Goal: Information Seeking & Learning: Learn about a topic

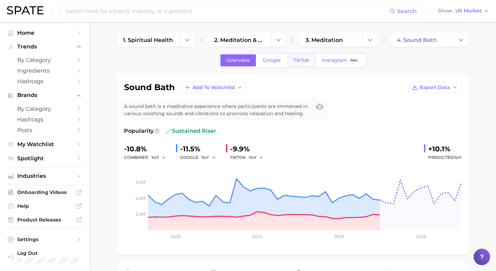
click at [301, 63] on link "TikTok" at bounding box center [302, 60] width 28 height 12
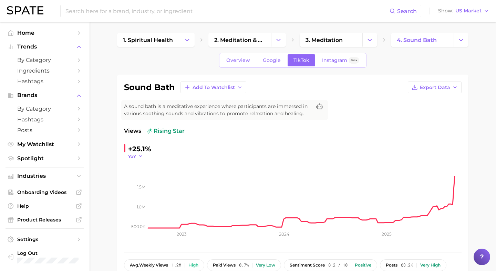
click at [137, 155] on button "YoY" at bounding box center [135, 157] width 15 height 6
click at [153, 202] on button "WoW" at bounding box center [166, 203] width 76 height 12
click at [143, 155] on icon "button" at bounding box center [144, 156] width 5 height 5
click at [142, 191] on span "MoM" at bounding box center [138, 191] width 12 height 6
click at [140, 157] on button "MoM" at bounding box center [136, 157] width 17 height 6
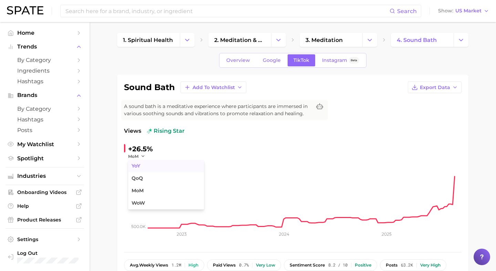
click at [140, 163] on button "YoY" at bounding box center [166, 166] width 76 height 12
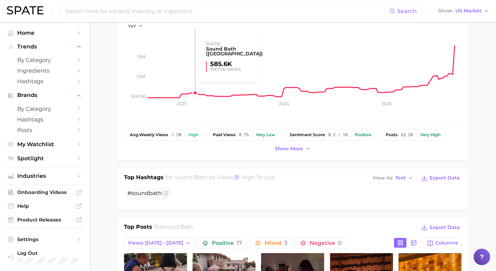
scroll to position [306, 0]
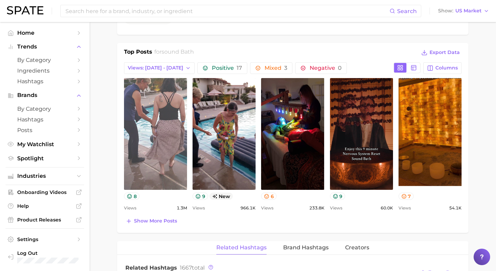
click at [147, 115] on link "view post on TikTok" at bounding box center [155, 134] width 63 height 112
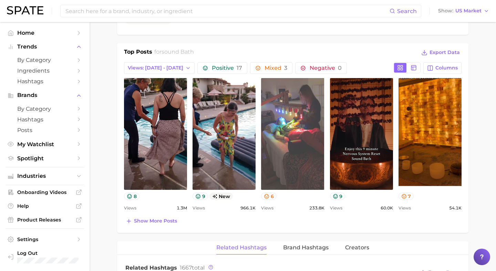
click at [291, 126] on link "view post on TikTok" at bounding box center [292, 134] width 63 height 112
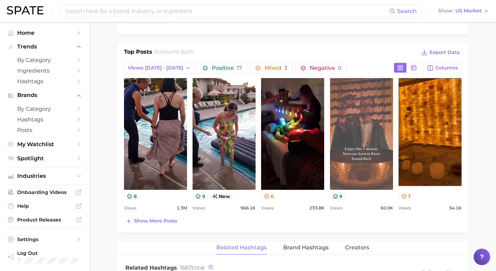
click at [375, 108] on link "view post on TikTok" at bounding box center [361, 134] width 63 height 112
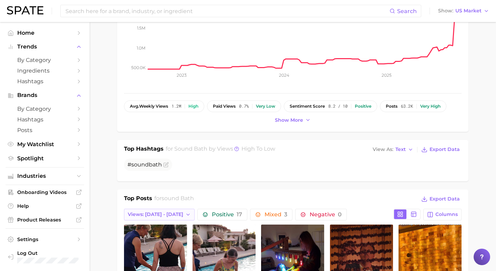
scroll to position [0, 0]
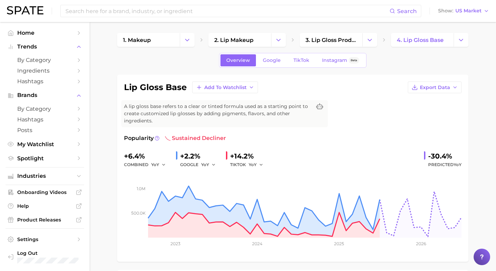
click at [304, 59] on span "TikTok" at bounding box center [301, 61] width 16 height 6
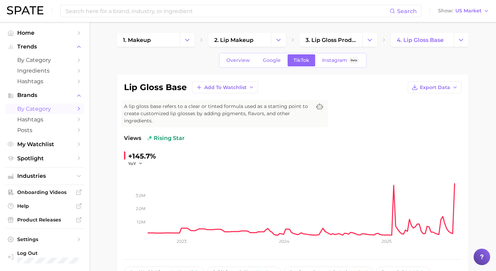
click at [32, 110] on span "by Category" at bounding box center [44, 109] width 55 height 7
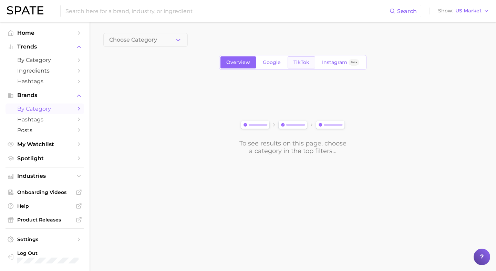
click at [298, 65] on link "TikTok" at bounding box center [302, 62] width 28 height 12
click at [127, 40] on span "Choose Category" at bounding box center [133, 40] width 48 height 6
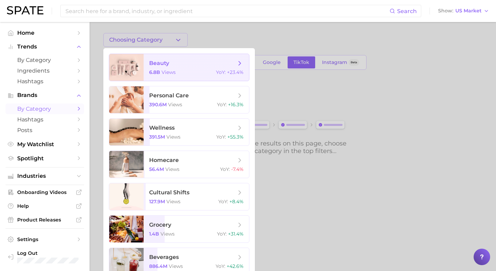
click at [152, 63] on span "beauty" at bounding box center [159, 63] width 20 height 7
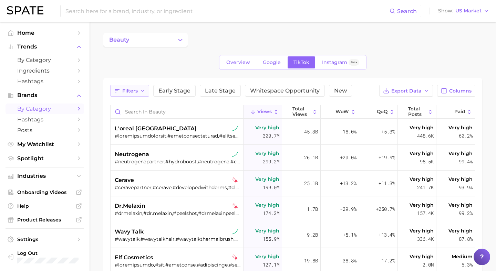
click at [135, 91] on span "Filters" at bounding box center [129, 91] width 15 height 6
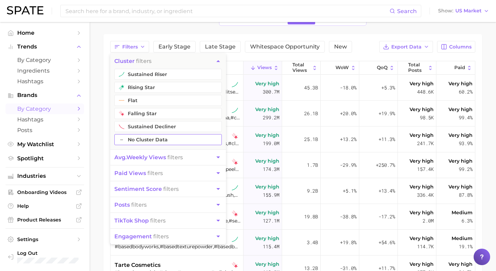
scroll to position [44, 0]
click at [157, 158] on span "avg. weekly views" at bounding box center [140, 157] width 52 height 7
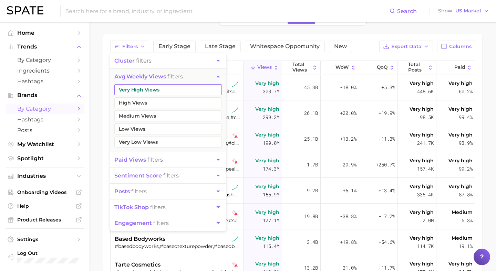
click at [139, 91] on button "Very High Views" at bounding box center [167, 89] width 107 height 11
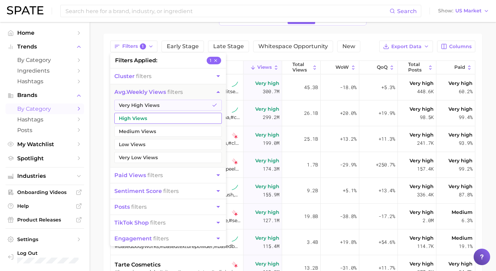
click at [139, 116] on button "High Views" at bounding box center [167, 118] width 107 height 11
click at [140, 177] on span "paid views" at bounding box center [130, 175] width 32 height 7
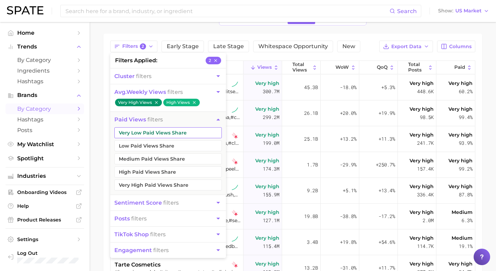
click at [141, 136] on button "Very Low Paid Views Share" at bounding box center [167, 132] width 107 height 11
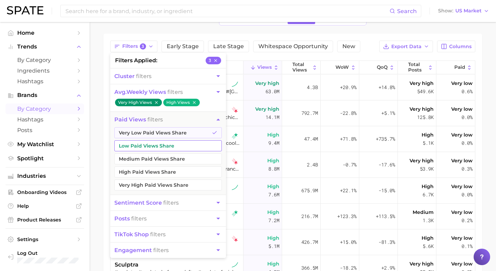
click at [141, 144] on button "Low Paid Views Share" at bounding box center [167, 146] width 107 height 11
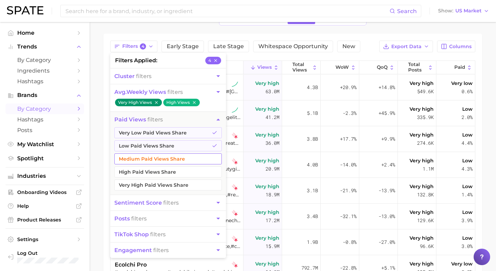
click at [141, 157] on button "Medium Paid Views Share" at bounding box center [167, 159] width 107 height 11
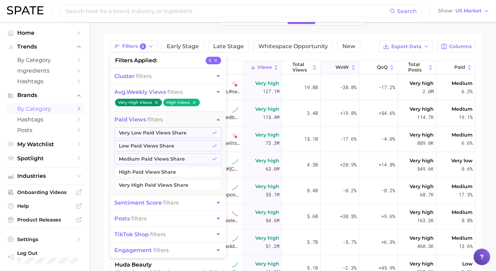
click at [342, 65] on span "WoW" at bounding box center [341, 68] width 13 height 6
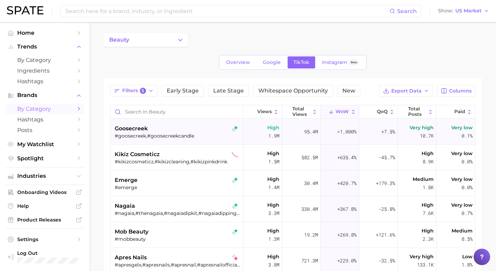
click at [184, 130] on div "goosecreek" at bounding box center [178, 129] width 126 height 8
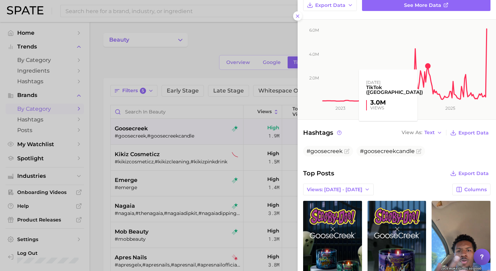
scroll to position [168, 0]
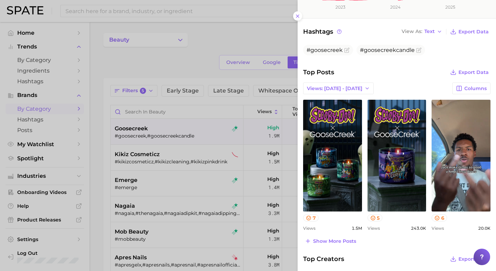
click at [151, 153] on div at bounding box center [248, 135] width 496 height 271
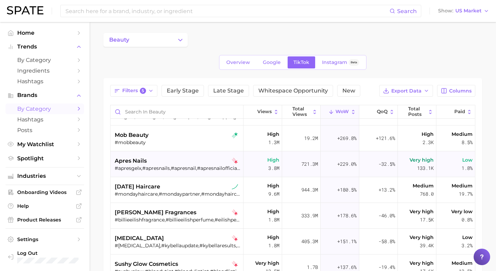
scroll to position [100, 0]
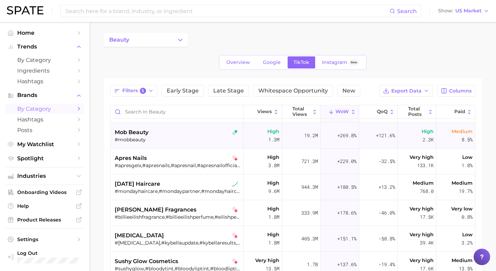
click at [169, 137] on div "#mobbeauty" at bounding box center [178, 140] width 126 height 6
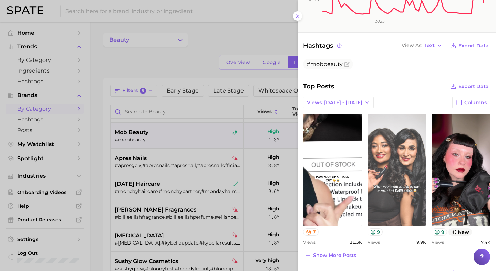
scroll to position [155, 0]
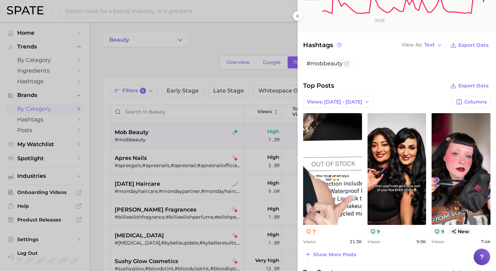
click at [216, 184] on div at bounding box center [248, 135] width 496 height 271
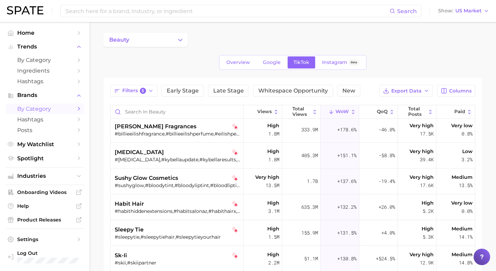
scroll to position [353, 0]
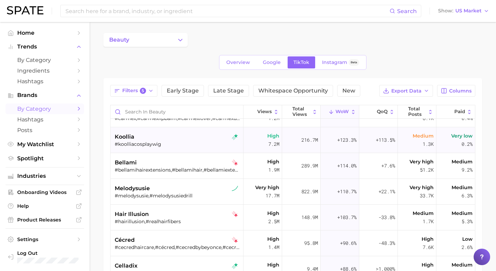
click at [197, 139] on div "koollia" at bounding box center [178, 137] width 126 height 8
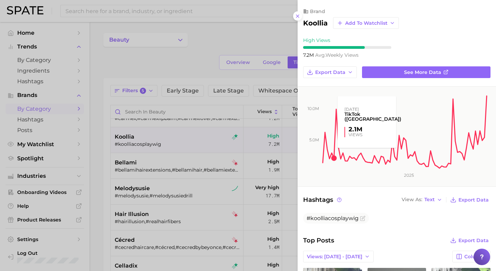
scroll to position [0, 0]
click at [213, 172] on div at bounding box center [248, 135] width 496 height 271
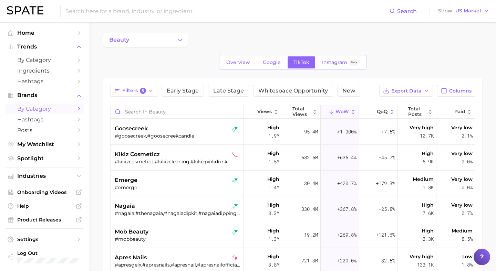
click at [200, 51] on div "beauty Overview Google TikTok Instagram Beta Filters 5 Early Stage Late Stage W…" at bounding box center [292, 208] width 379 height 350
click at [175, 43] on button "beauty" at bounding box center [145, 40] width 84 height 14
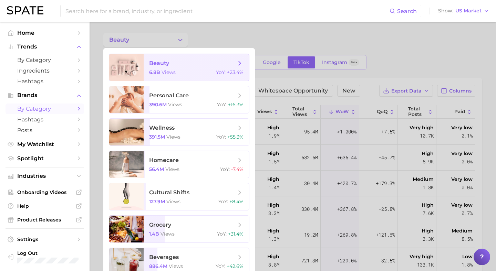
click at [165, 71] on span "views" at bounding box center [169, 72] width 14 height 6
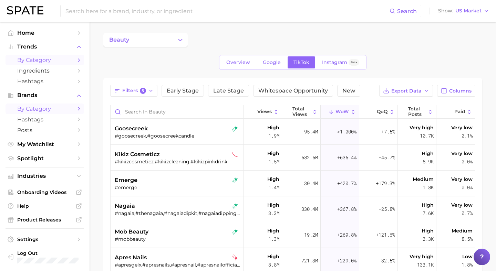
click at [48, 58] on span "by Category" at bounding box center [44, 60] width 55 height 7
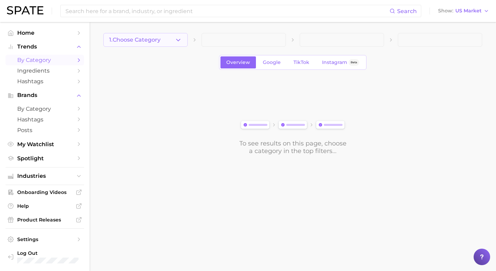
click at [178, 44] on button "1. Choose Category" at bounding box center [145, 40] width 84 height 14
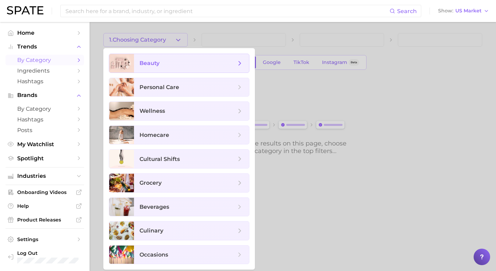
click at [172, 69] on span "beauty" at bounding box center [191, 63] width 115 height 19
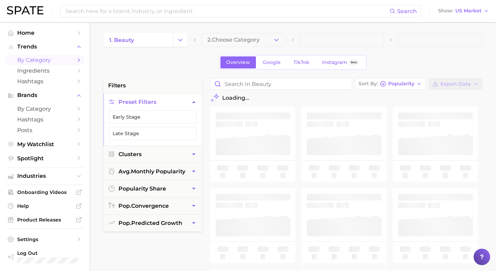
click at [288, 72] on div "1. beauty 2. Choose Category Overview Google TikTok Instagram Beta filters Pres…" at bounding box center [292, 271] width 379 height 477
click at [296, 65] on span "TikTok" at bounding box center [301, 63] width 16 height 6
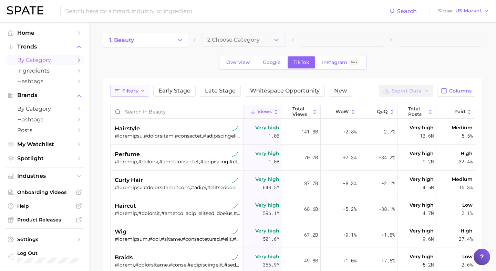
click at [132, 92] on span "Filters" at bounding box center [129, 91] width 15 height 6
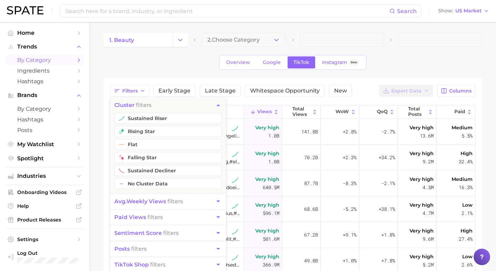
click at [136, 201] on span "avg. weekly views" at bounding box center [140, 201] width 52 height 7
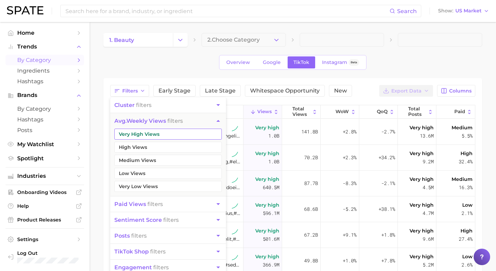
click at [137, 135] on button "Very High Views" at bounding box center [167, 134] width 107 height 11
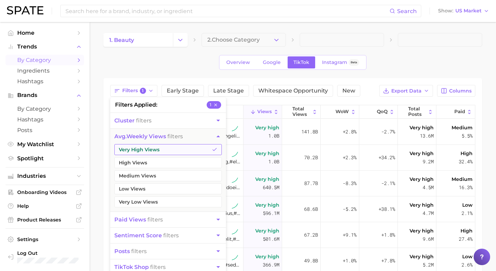
click at [137, 147] on button "Very High Views" at bounding box center [167, 149] width 107 height 11
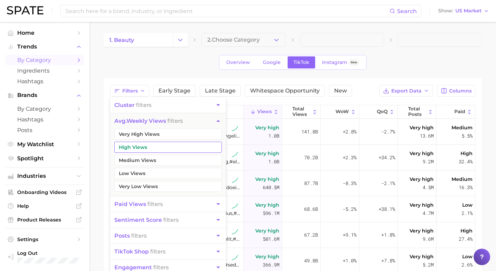
click at [136, 148] on button "High Views" at bounding box center [167, 147] width 107 height 11
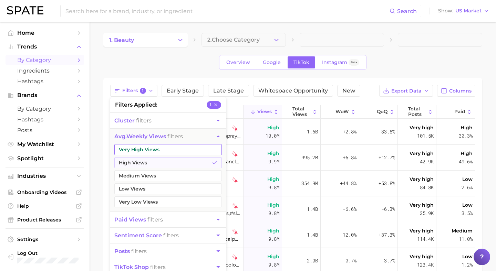
click at [136, 147] on button "Very High Views" at bounding box center [167, 149] width 107 height 11
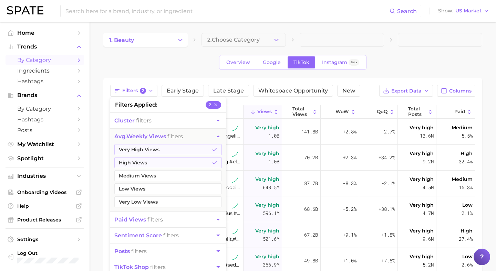
click at [158, 220] on span "paid views filters" at bounding box center [138, 220] width 49 height 7
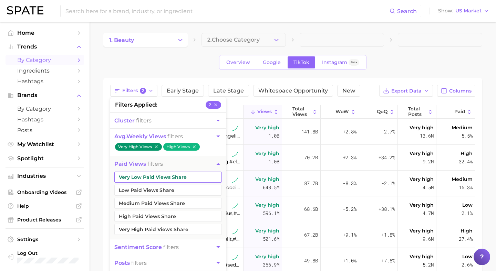
click at [140, 176] on button "Very Low Paid Views Share" at bounding box center [167, 177] width 107 height 11
click at [140, 187] on button "Low Paid Views Share" at bounding box center [167, 190] width 107 height 11
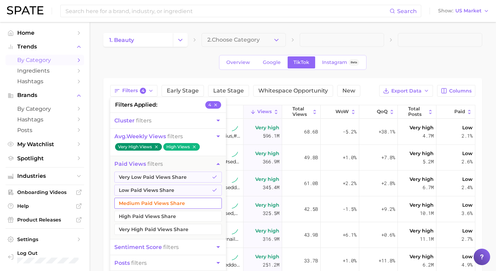
click at [140, 203] on button "Medium Paid Views Share" at bounding box center [167, 203] width 107 height 11
click at [214, 162] on button "paid views filters" at bounding box center [168, 163] width 116 height 15
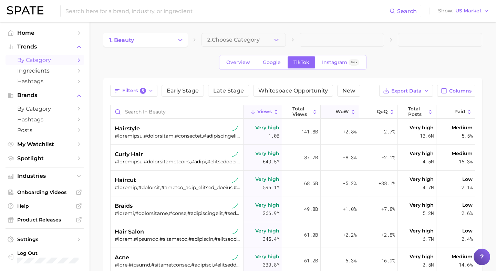
click at [348, 112] on span "WoW" at bounding box center [341, 112] width 13 height 6
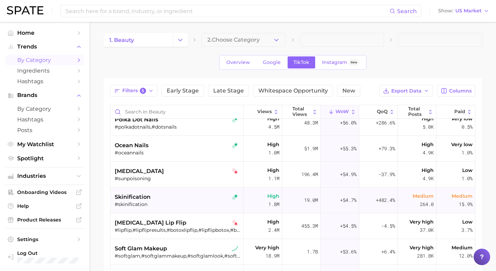
scroll to position [1946, 0]
click at [181, 45] on button "Change Category" at bounding box center [180, 40] width 15 height 14
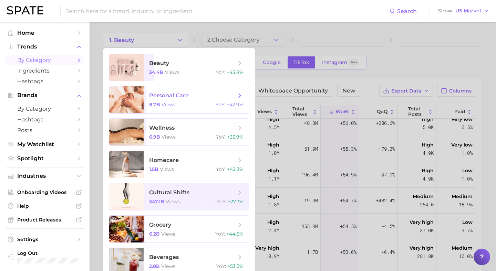
click at [187, 100] on span "personal care 8.7b views YoY : +42.9%" at bounding box center [196, 99] width 105 height 27
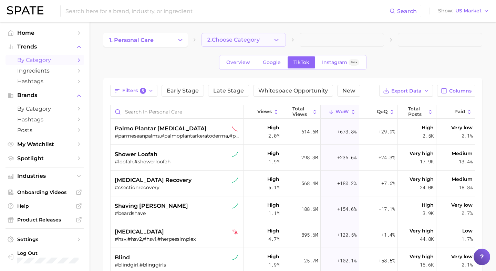
click at [281, 38] on button "2. Choose Category" at bounding box center [243, 40] width 84 height 14
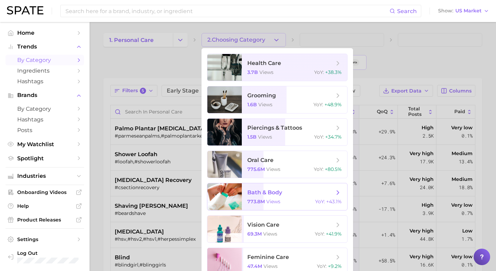
click at [259, 195] on span "bath & body" at bounding box center [264, 192] width 35 height 7
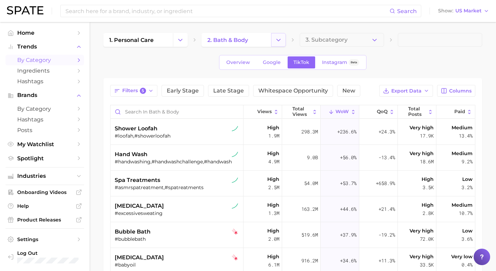
click at [276, 39] on icon "Change Category" at bounding box center [278, 40] width 7 height 7
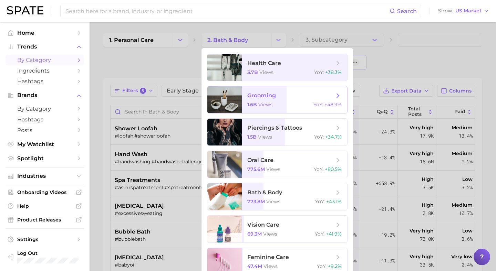
click at [318, 106] on span "YoY :" at bounding box center [318, 105] width 10 height 6
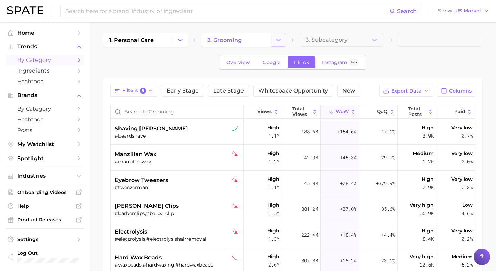
click at [282, 39] on button "Change Category" at bounding box center [278, 40] width 15 height 14
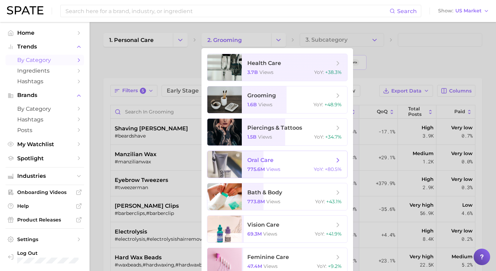
click at [260, 175] on span "oral care 775.6m views YoY : +80.5%" at bounding box center [294, 164] width 105 height 27
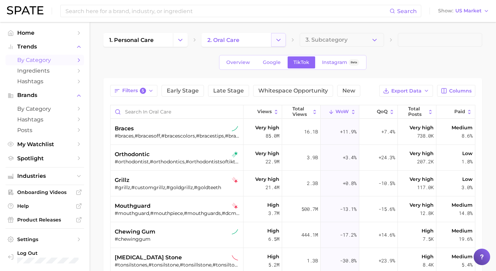
click at [273, 37] on button "Change Category" at bounding box center [278, 40] width 15 height 14
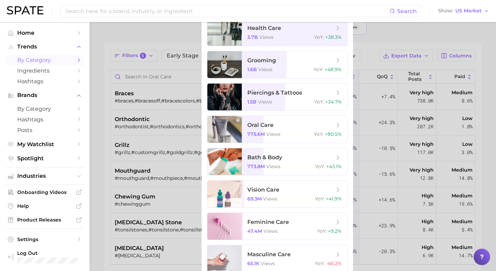
scroll to position [37, 0]
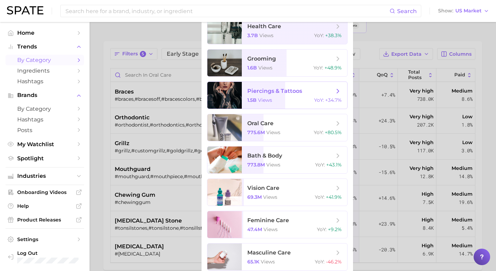
click at [269, 106] on span "piercings & tattoos 1.5b views YoY : +34.7%" at bounding box center [294, 95] width 105 height 27
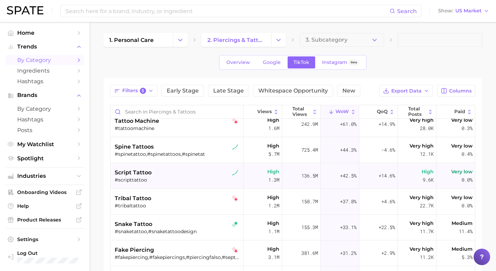
scroll to position [69, 0]
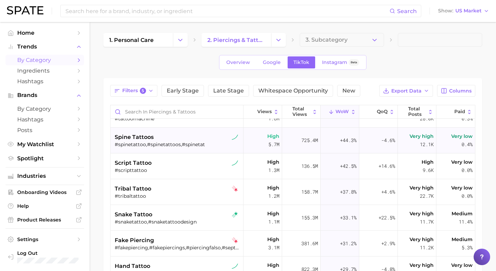
click at [187, 141] on div "spine tattoos" at bounding box center [178, 137] width 126 height 8
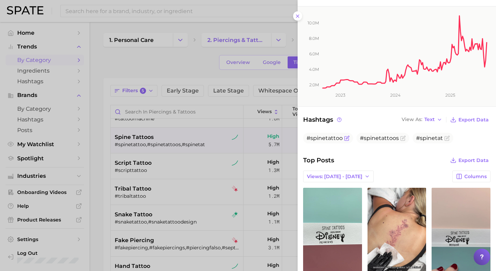
scroll to position [220, 0]
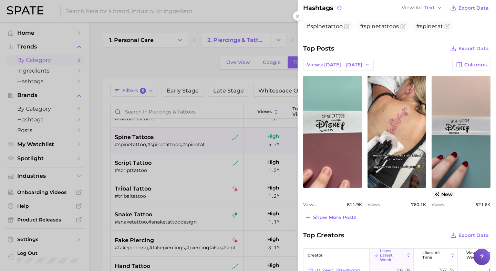
click at [185, 168] on div at bounding box center [248, 135] width 496 height 271
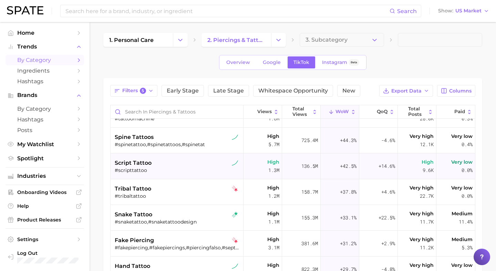
click at [160, 167] on div "#scripttattoo" at bounding box center [178, 170] width 126 height 6
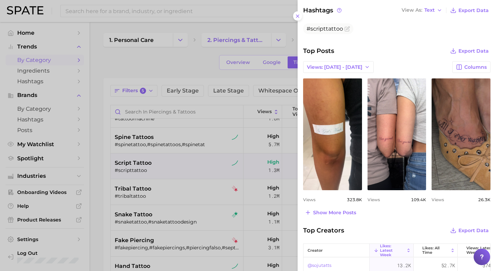
scroll to position [275, 0]
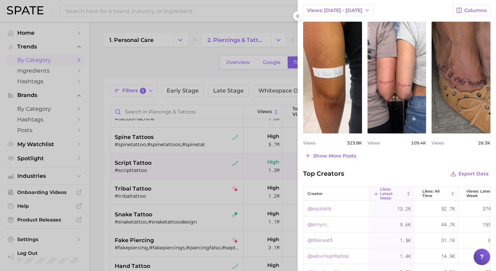
click at [210, 131] on div at bounding box center [248, 135] width 496 height 271
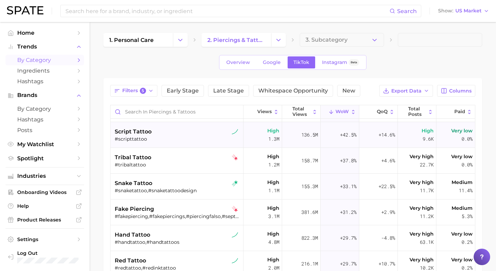
scroll to position [0, 0]
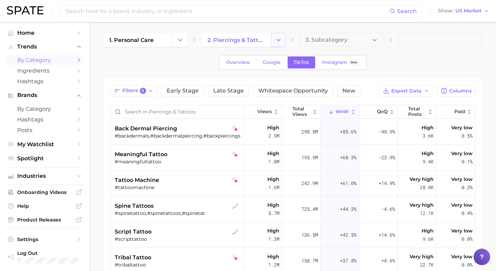
click at [282, 37] on button "Change Category" at bounding box center [278, 40] width 15 height 14
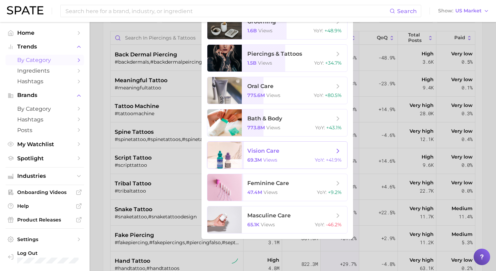
scroll to position [76, 0]
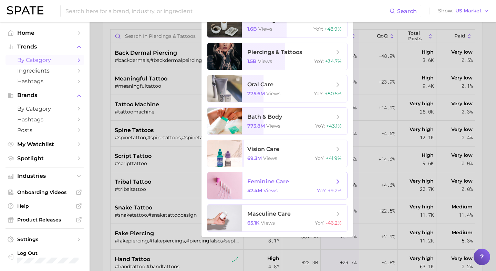
click at [280, 193] on div "47.4m views YoY : +9.2%" at bounding box center [294, 191] width 94 height 6
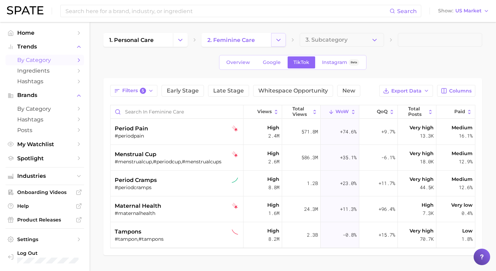
click at [276, 44] on button "Change Category" at bounding box center [278, 40] width 15 height 14
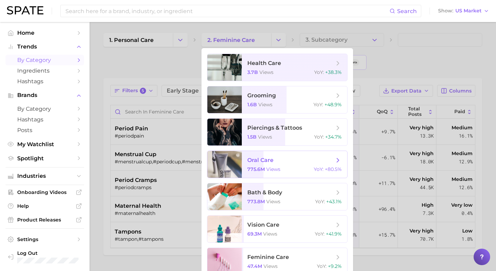
click at [272, 171] on span "views" at bounding box center [273, 169] width 14 height 6
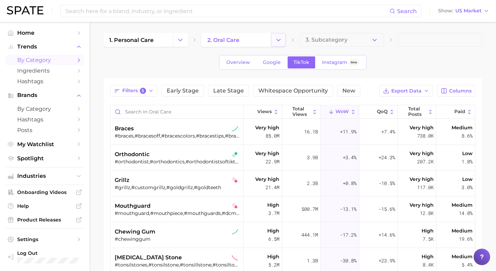
click at [280, 37] on icon "Change Category" at bounding box center [278, 40] width 7 height 7
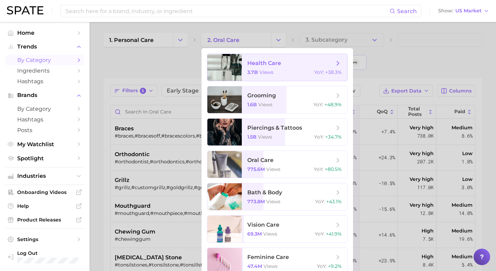
click at [262, 76] on span "health care 3.7b views YoY : +38.3%" at bounding box center [294, 67] width 105 height 27
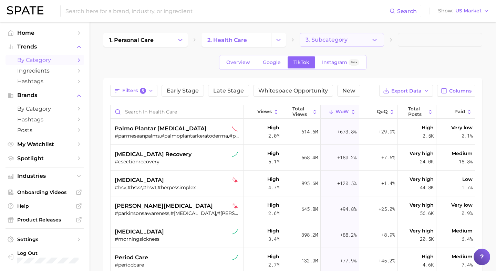
click at [334, 43] on span "3. Subcategory" at bounding box center [326, 40] width 42 height 6
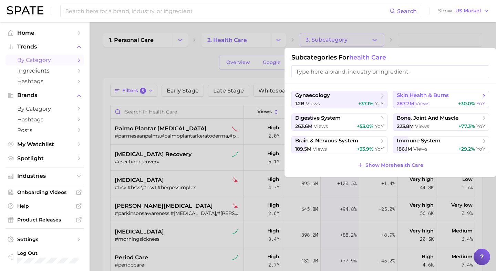
click at [437, 98] on span "skin health & burns" at bounding box center [423, 95] width 52 height 7
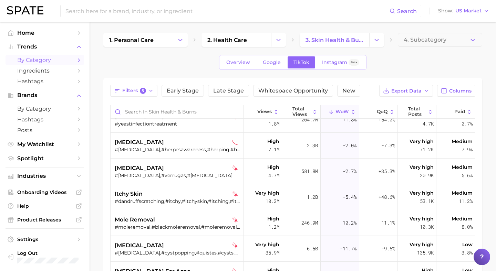
scroll to position [337, 0]
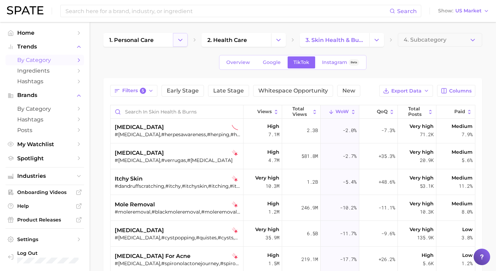
click at [182, 40] on icon "Change Category" at bounding box center [180, 40] width 7 height 7
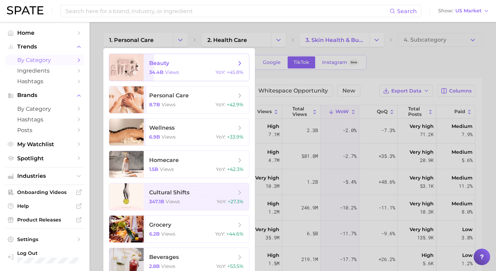
click at [179, 71] on div "34.4b views YoY : +45.8%" at bounding box center [196, 72] width 94 height 6
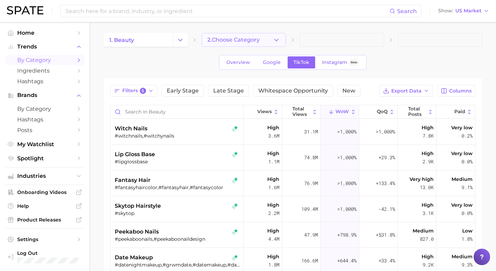
click at [279, 39] on icon "button" at bounding box center [276, 40] width 7 height 7
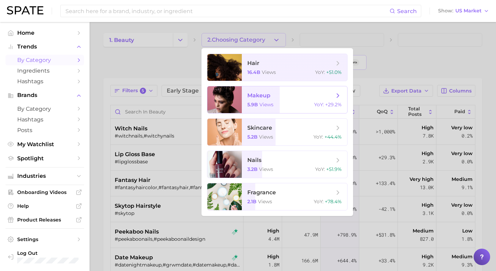
click at [267, 96] on span "makeup" at bounding box center [258, 95] width 23 height 7
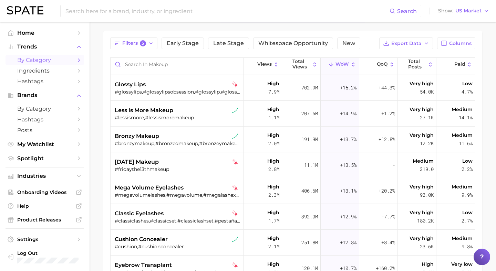
scroll to position [1004, 0]
click at [201, 112] on div "less is more makeup" at bounding box center [178, 111] width 126 height 8
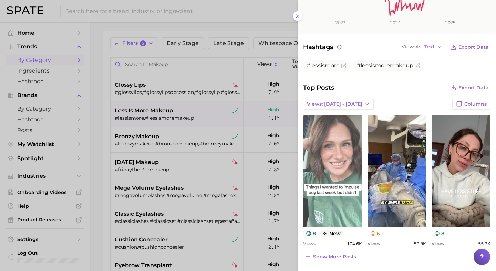
scroll to position [195, 0]
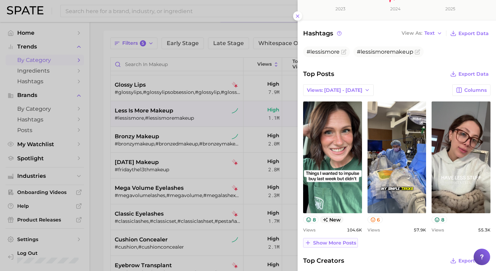
click at [337, 242] on span "Show more posts" at bounding box center [334, 243] width 43 height 6
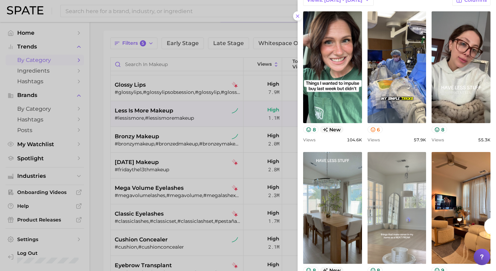
scroll to position [285, 0]
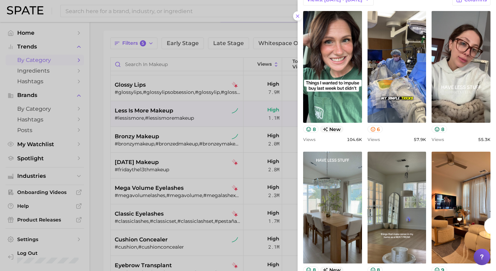
click at [218, 146] on div at bounding box center [248, 135] width 496 height 271
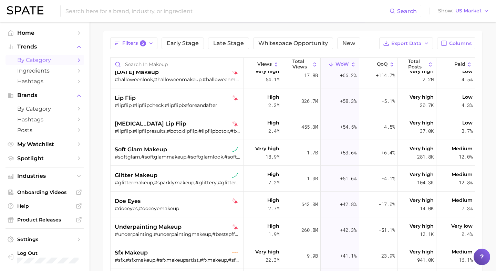
scroll to position [119, 0]
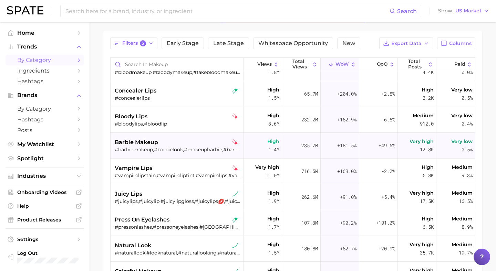
click at [188, 142] on div "barbie makeup" at bounding box center [178, 142] width 126 height 8
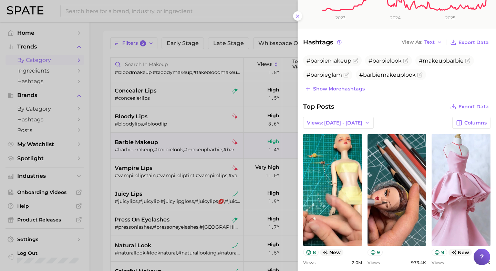
scroll to position [194, 0]
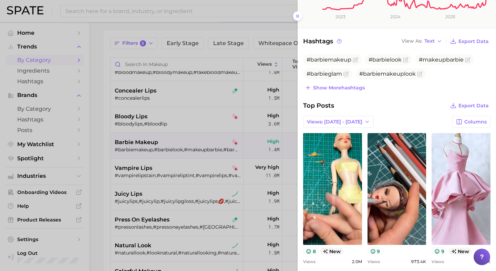
click at [254, 187] on div at bounding box center [248, 135] width 496 height 271
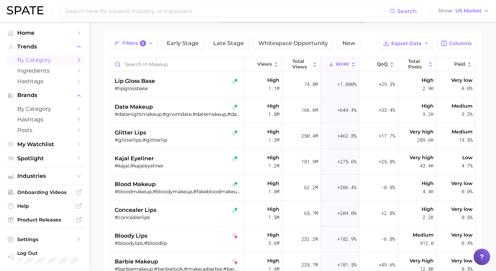
scroll to position [0, 0]
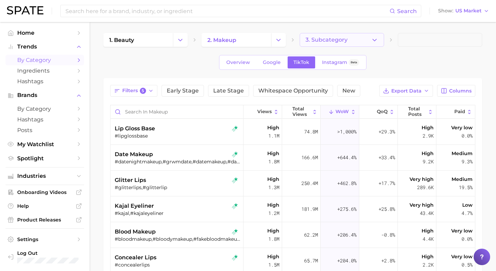
click at [322, 40] on span "3. Subcategory" at bounding box center [326, 40] width 42 height 6
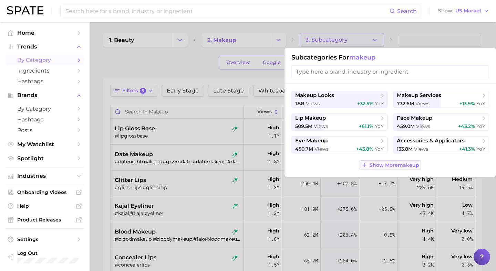
click at [390, 165] on span "Show More makeup" at bounding box center [395, 166] width 50 height 6
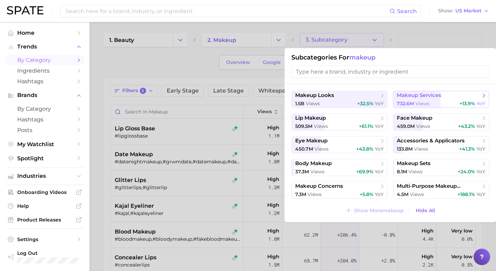
click at [438, 95] on span "makeup services" at bounding box center [419, 95] width 44 height 7
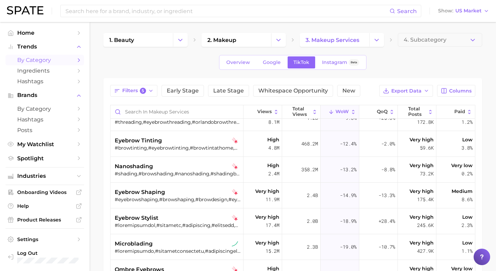
scroll to position [673, 0]
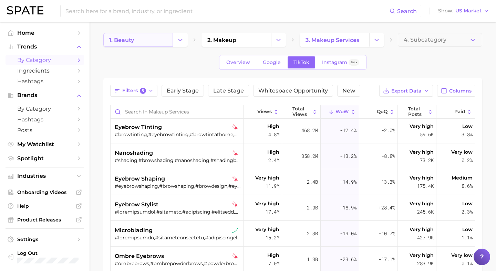
click at [148, 43] on link "1. beauty" at bounding box center [138, 40] width 70 height 14
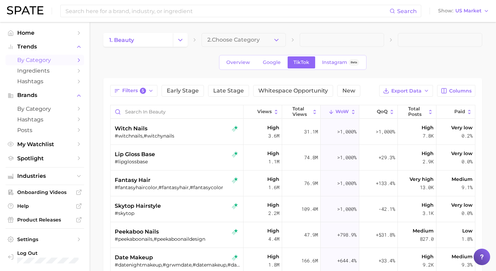
click at [186, 41] on button "Change Category" at bounding box center [180, 40] width 15 height 14
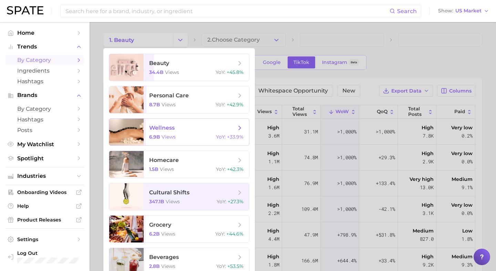
click at [178, 129] on span "wellness" at bounding box center [192, 128] width 87 height 8
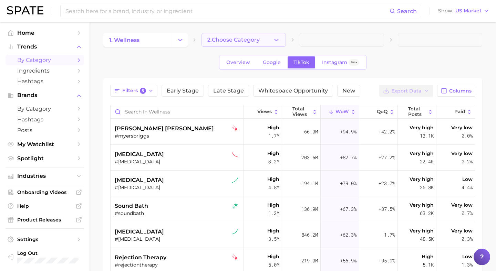
click at [271, 45] on button "2. Choose Category" at bounding box center [243, 40] width 84 height 14
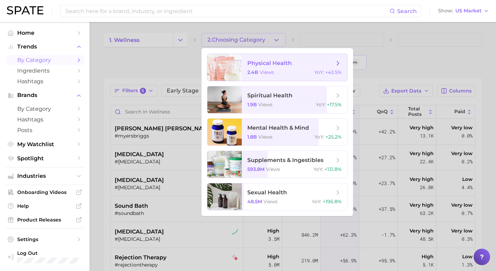
click at [266, 68] on span "physical health 2.4b views YoY : +43.5%" at bounding box center [294, 67] width 105 height 27
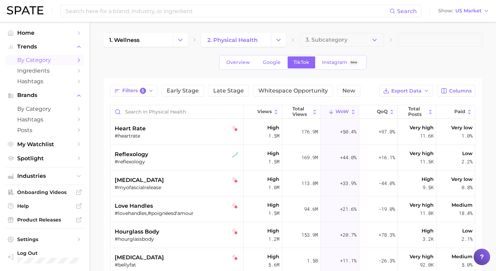
click at [313, 48] on div "1. wellness 2. physical health 3. Subcategory Overview Google TikTok Instagram …" at bounding box center [292, 208] width 379 height 350
click at [313, 31] on main "1. wellness 2. physical health 3. Subcategory Overview Google TikTok Instagram …" at bounding box center [293, 220] width 406 height 396
click at [353, 42] on button "3. Subcategory" at bounding box center [342, 40] width 84 height 14
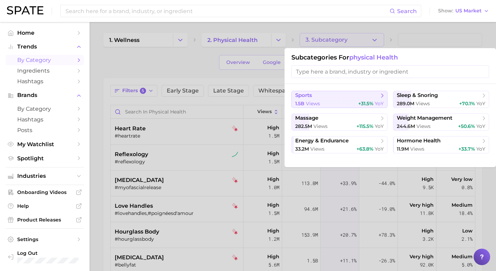
click at [360, 94] on span "sports" at bounding box center [337, 95] width 84 height 7
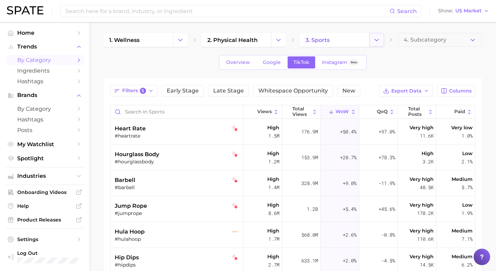
click at [380, 39] on button "Change Category" at bounding box center [376, 40] width 15 height 14
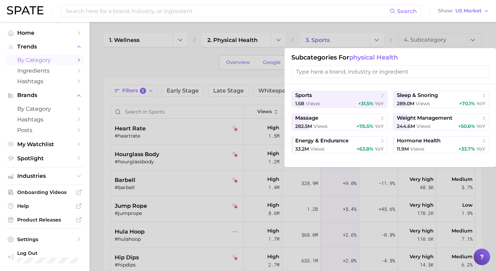
click at [106, 67] on div at bounding box center [248, 135] width 496 height 271
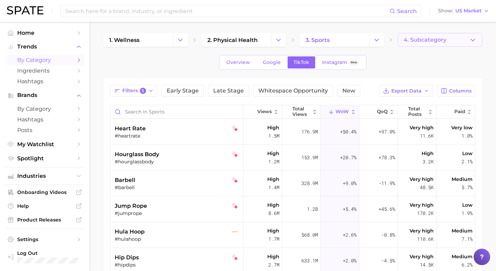
click at [453, 41] on button "4. Subcategory" at bounding box center [440, 40] width 84 height 14
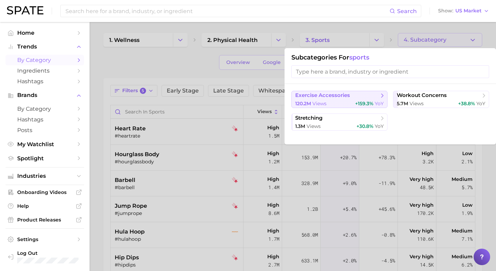
click at [372, 95] on span "exercise accessories" at bounding box center [337, 95] width 84 height 7
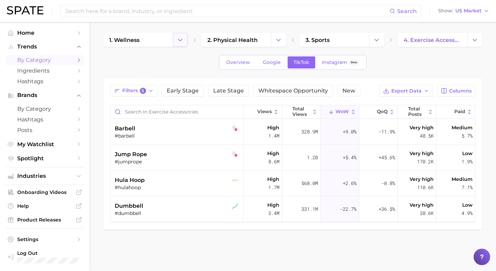
click at [181, 41] on icon "Change Category" at bounding box center [180, 40] width 7 height 7
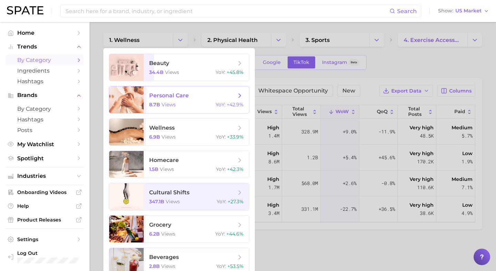
click at [163, 102] on span "views" at bounding box center [169, 105] width 14 height 6
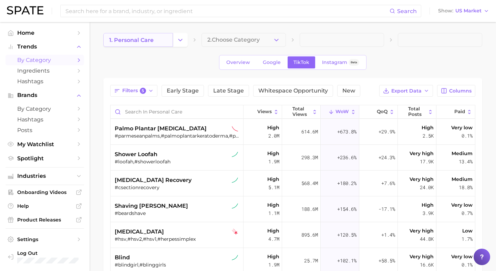
click at [155, 41] on link "1. personal care" at bounding box center [138, 40] width 70 height 14
click at [176, 39] on button "Change Category" at bounding box center [180, 40] width 15 height 14
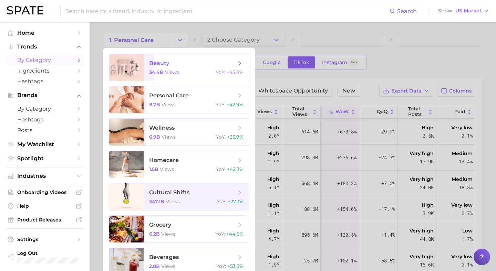
click at [170, 63] on span "beauty" at bounding box center [192, 64] width 87 height 8
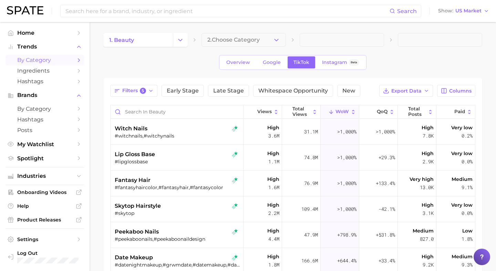
click at [274, 40] on icon "button" at bounding box center [276, 40] width 7 height 7
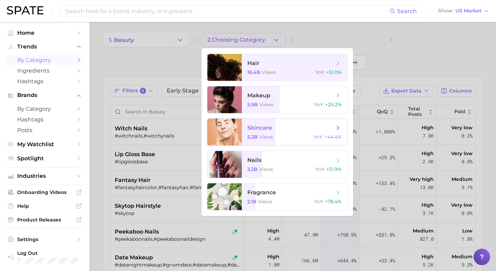
click at [249, 132] on span "skincare 5.2b views YoY : +44.4%" at bounding box center [294, 132] width 105 height 27
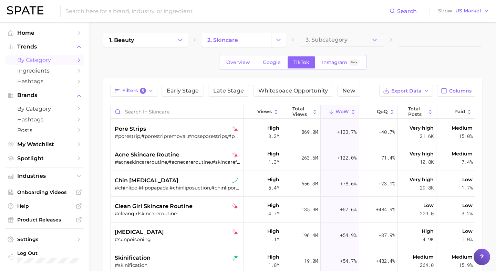
scroll to position [89, 0]
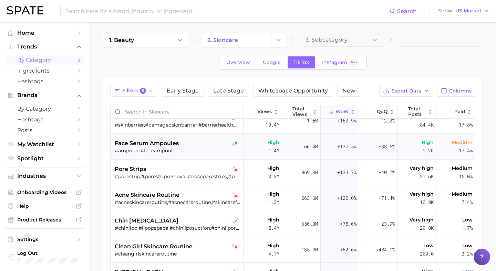
click at [211, 141] on div "face serum ampoules" at bounding box center [178, 143] width 126 height 8
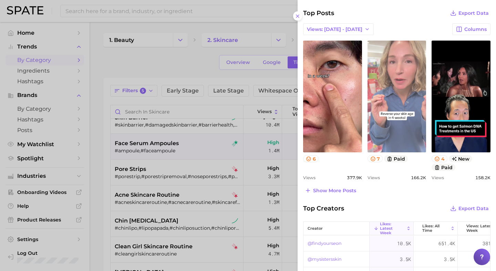
scroll to position [241, 0]
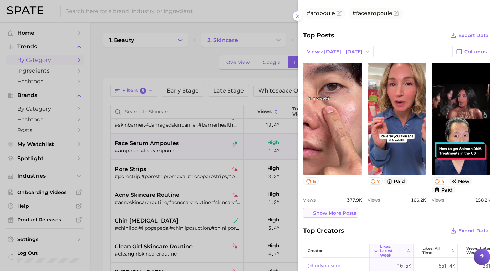
click at [346, 212] on span "Show more posts" at bounding box center [334, 213] width 43 height 6
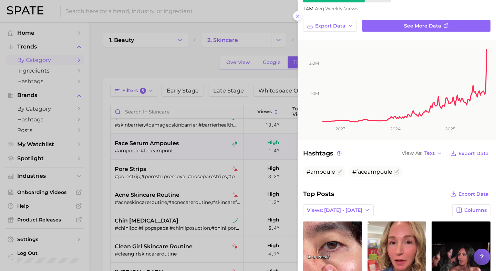
scroll to position [0, 0]
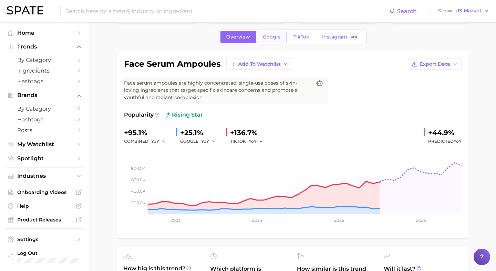
scroll to position [9, 0]
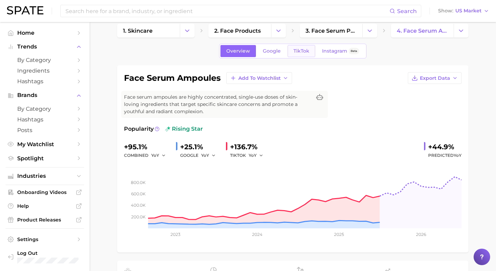
click at [302, 50] on span "TikTok" at bounding box center [301, 51] width 16 height 6
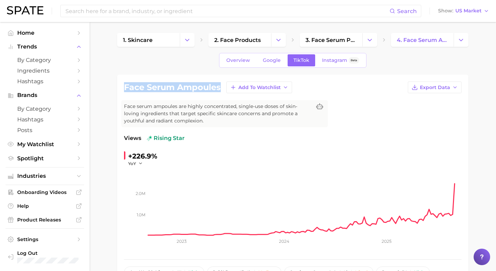
drag, startPoint x: 222, startPoint y: 89, endPoint x: 113, endPoint y: 89, distance: 109.9
copy h1 "face serum ampoules"
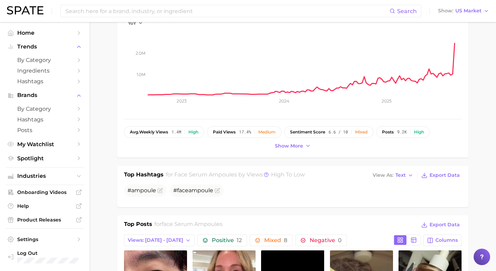
scroll to position [146, 0]
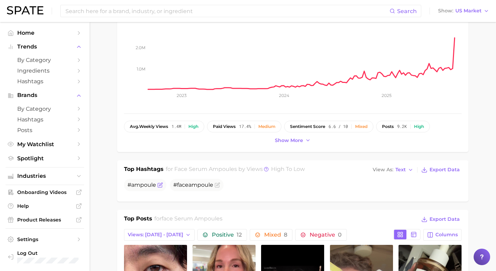
click at [159, 186] on icon "Flag as miscategorized or irrelevant" at bounding box center [160, 186] width 6 height 6
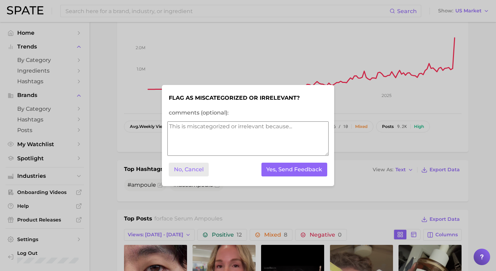
click at [189, 169] on button "No, Cancel" at bounding box center [189, 170] width 40 height 14
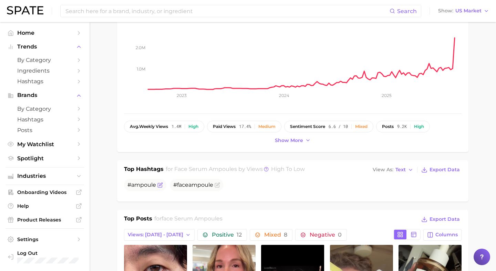
click at [138, 185] on span "#ampoule" at bounding box center [141, 185] width 29 height 7
click at [144, 187] on span "#ampoule" at bounding box center [141, 185] width 29 height 7
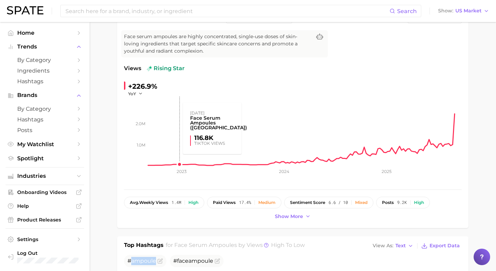
scroll to position [0, 0]
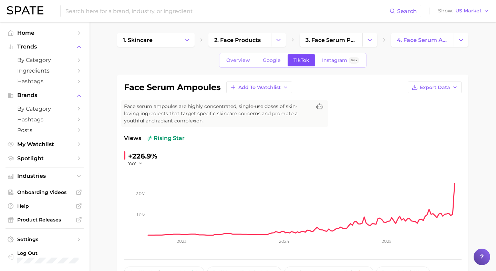
click at [306, 62] on span "TikTok" at bounding box center [301, 61] width 16 height 6
click at [133, 161] on span "YoY" at bounding box center [132, 164] width 8 height 6
click at [145, 208] on span "WoW" at bounding box center [138, 211] width 13 height 6
click at [145, 160] on div "+137.5%" at bounding box center [141, 156] width 27 height 11
click at [142, 163] on icon "button" at bounding box center [144, 163] width 5 height 5
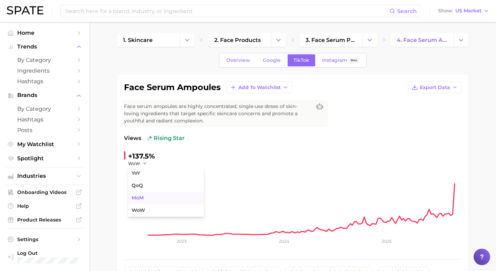
click at [142, 197] on span "MoM" at bounding box center [138, 198] width 12 height 6
click at [138, 162] on span "MoM" at bounding box center [133, 164] width 10 height 6
click at [140, 175] on span "YoY" at bounding box center [136, 173] width 9 height 6
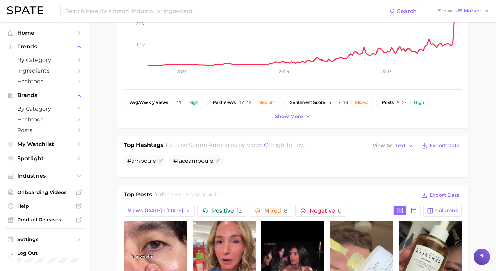
scroll to position [245, 0]
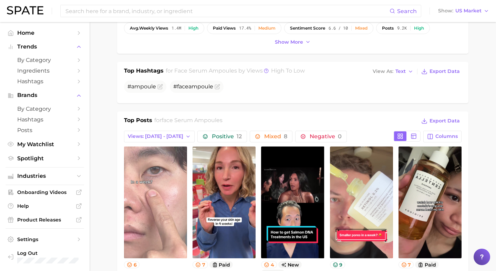
click at [157, 162] on link "view post on TikTok" at bounding box center [155, 203] width 63 height 112
click at [153, 222] on link "view post on TikTok" at bounding box center [155, 203] width 63 height 112
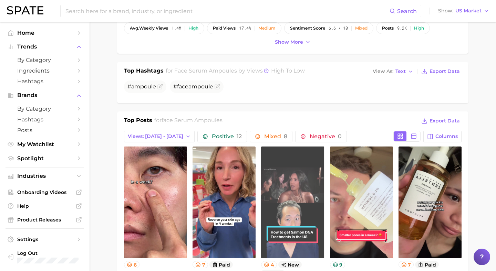
click at [290, 202] on link "view post on TikTok" at bounding box center [292, 203] width 63 height 112
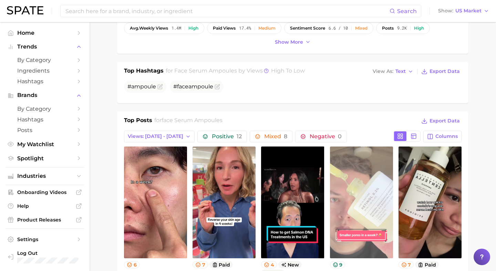
click at [362, 191] on link "view post on TikTok" at bounding box center [361, 203] width 63 height 112
